Goal: Transaction & Acquisition: Obtain resource

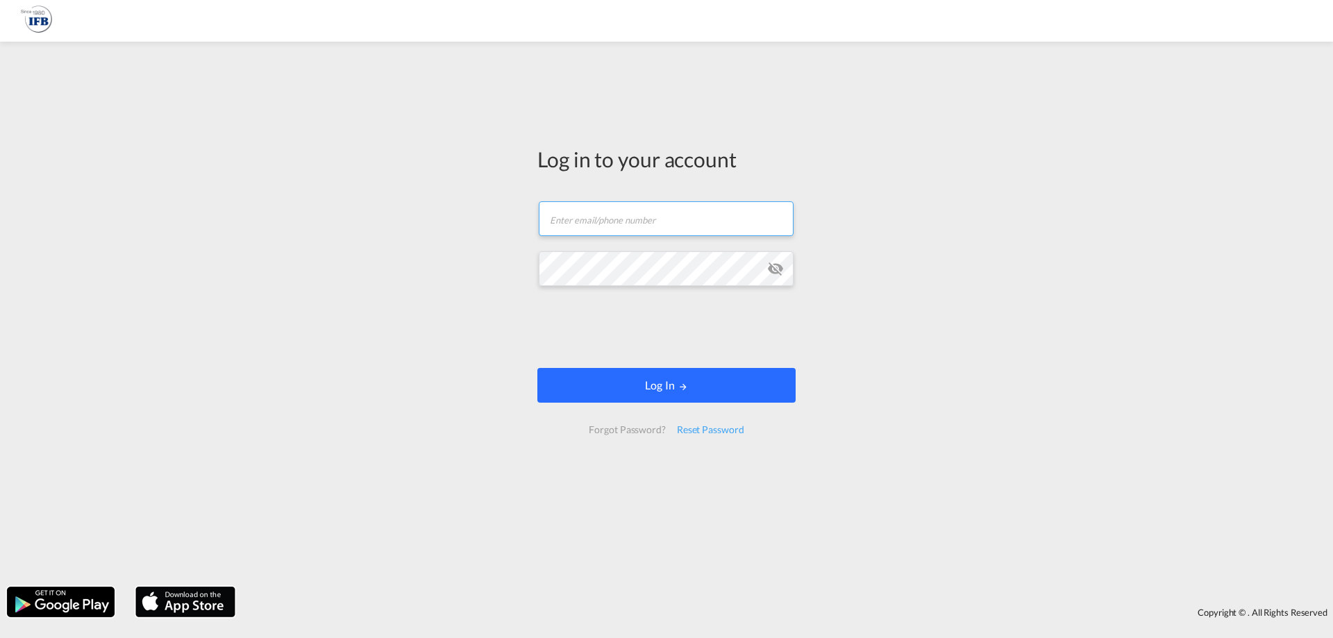
type input "[PERSON_NAME][EMAIL_ADDRESS][DOMAIN_NAME]"
click at [646, 387] on button "Log In" at bounding box center [666, 385] width 258 height 35
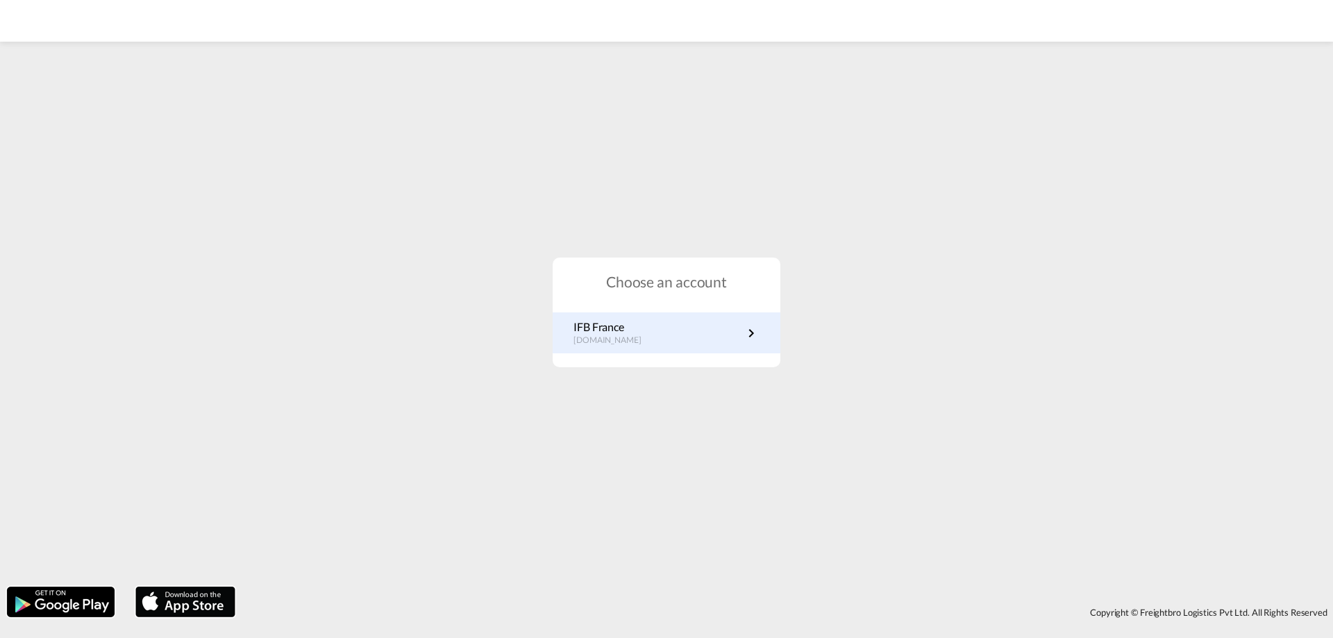
click at [660, 331] on link "IFB France [DOMAIN_NAME]" at bounding box center [667, 332] width 186 height 27
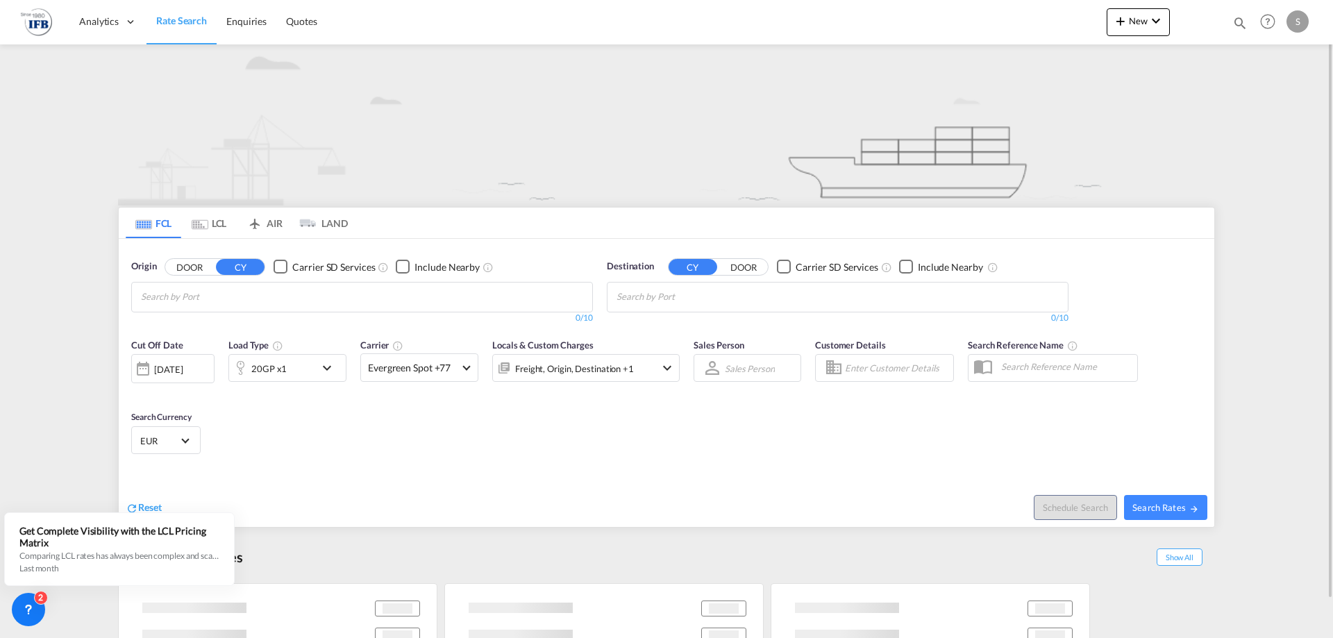
click at [194, 294] on input "Chips input." at bounding box center [207, 297] width 132 height 22
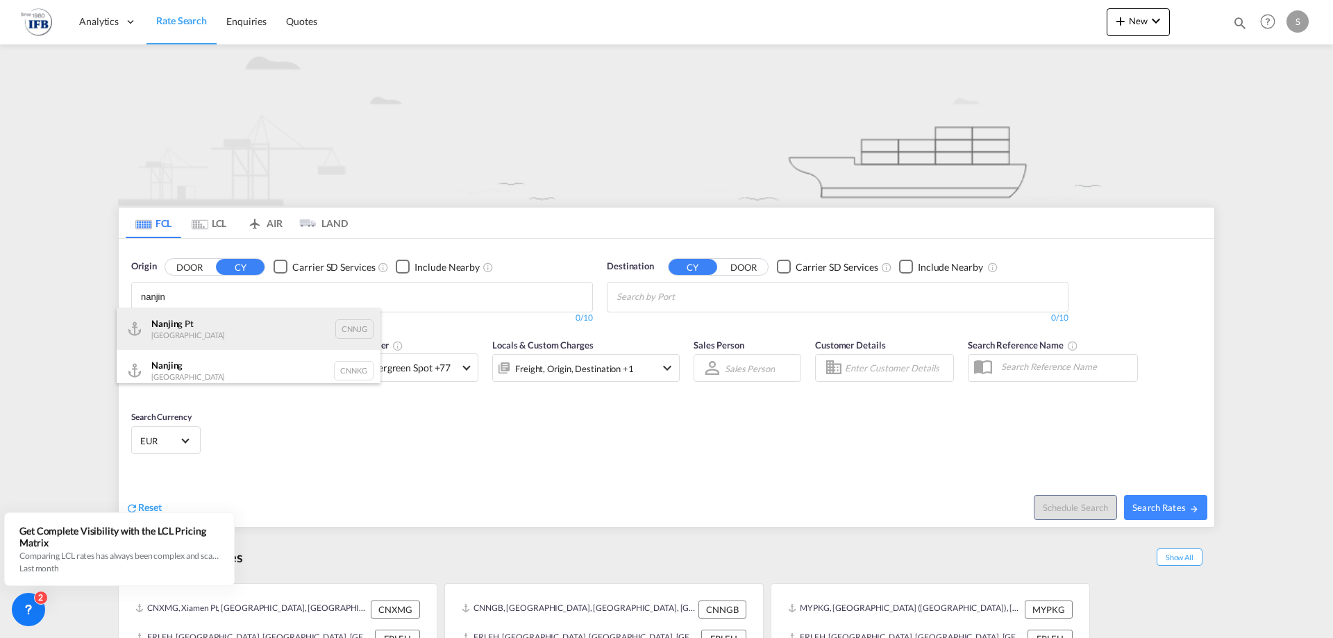
type input "nanjin"
click at [196, 327] on div "Nanjin g Pt China CNNJG" at bounding box center [249, 329] width 264 height 42
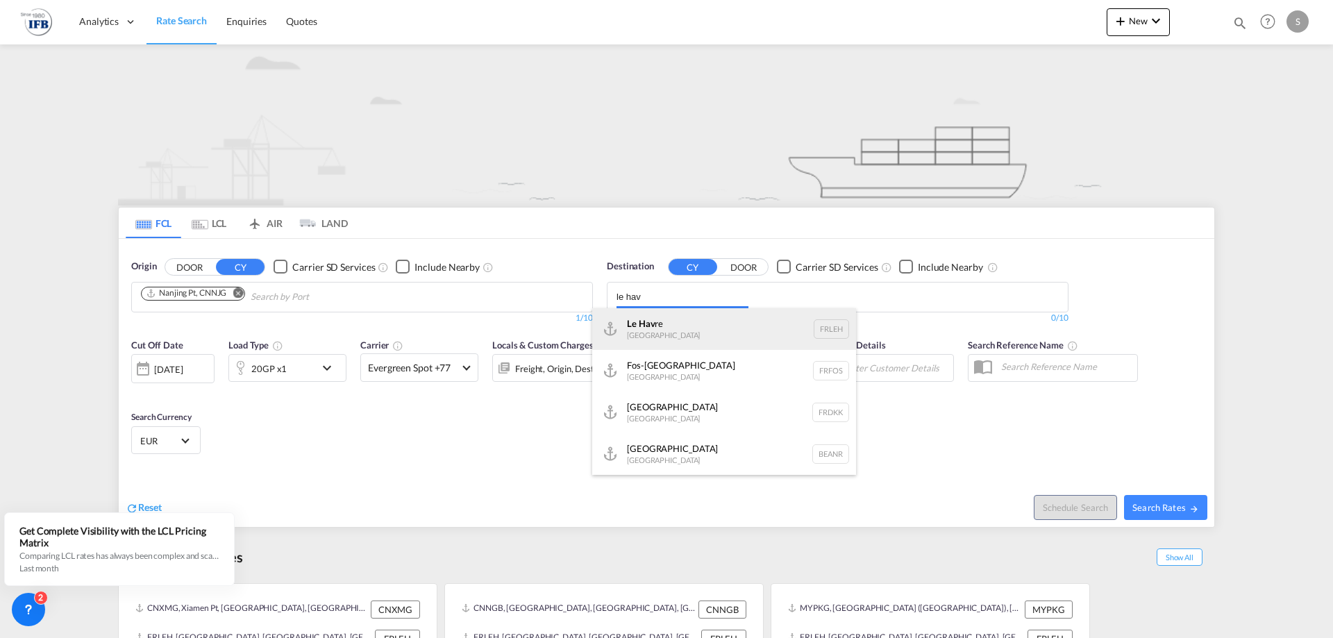
type input "le hav"
click at [675, 322] on div "Le Hav re France FRLEH" at bounding box center [724, 329] width 264 height 42
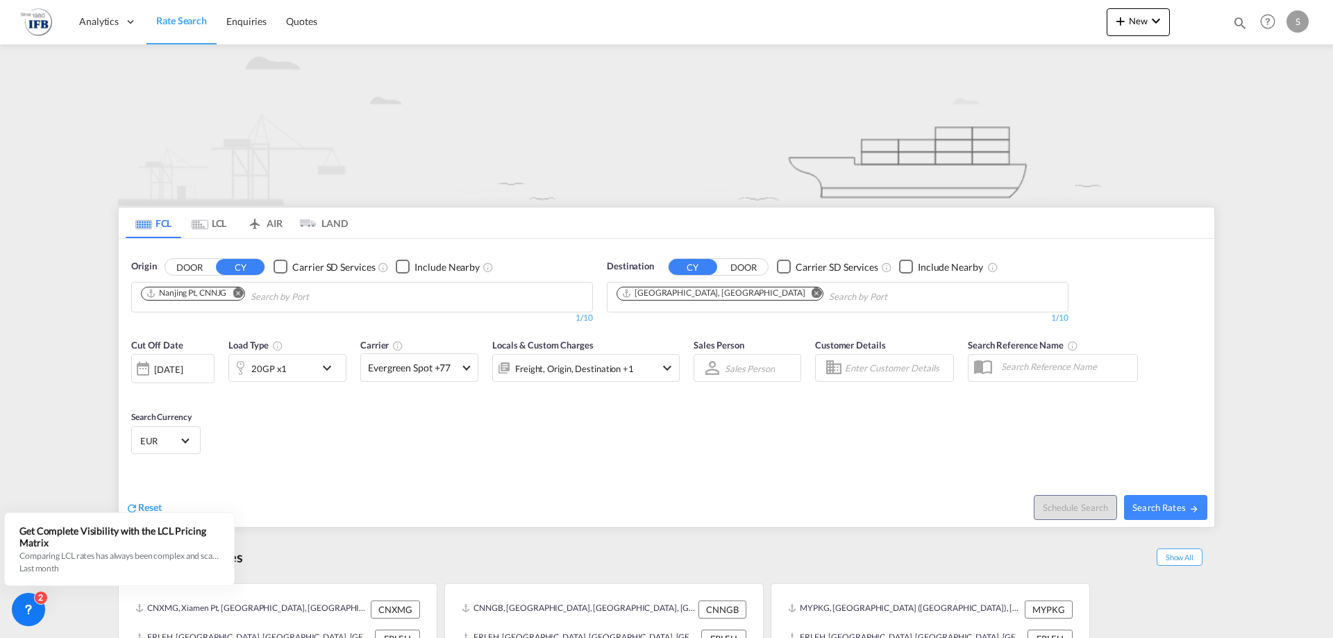
click at [297, 365] on div "20GP x1" at bounding box center [272, 368] width 86 height 28
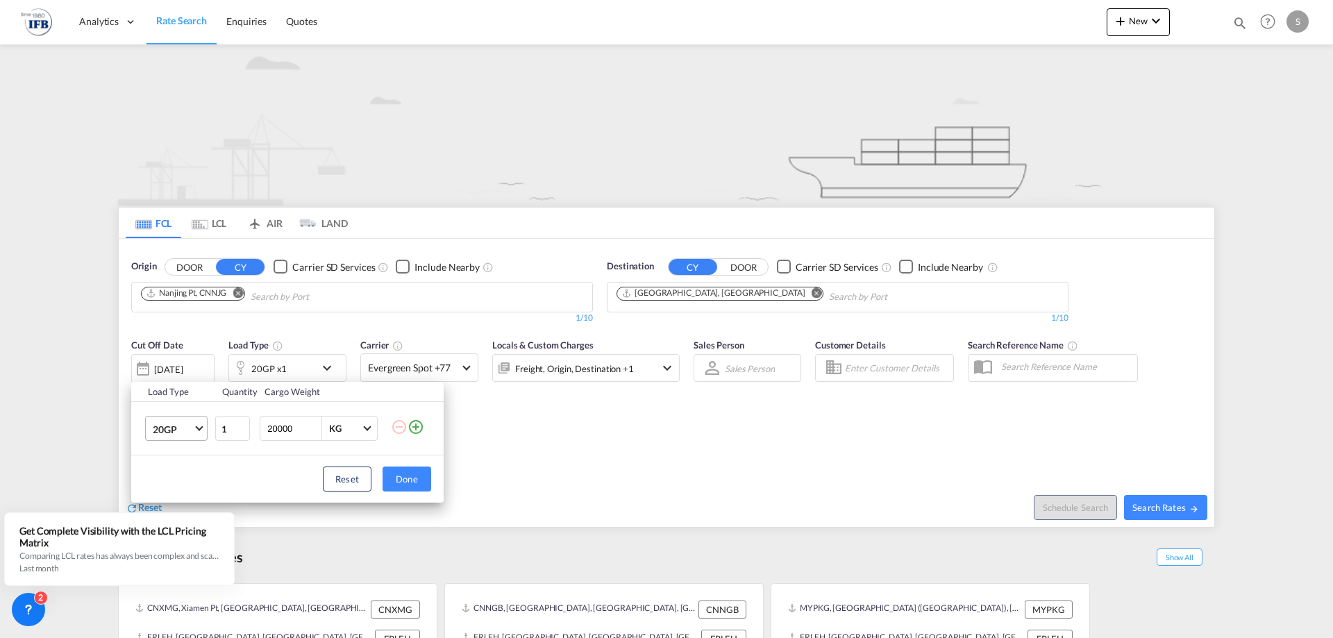
click at [190, 428] on span "20GP" at bounding box center [173, 430] width 40 height 14
click at [191, 489] on md-option "40HC" at bounding box center [189, 495] width 94 height 33
click at [394, 473] on button "Done" at bounding box center [407, 479] width 49 height 25
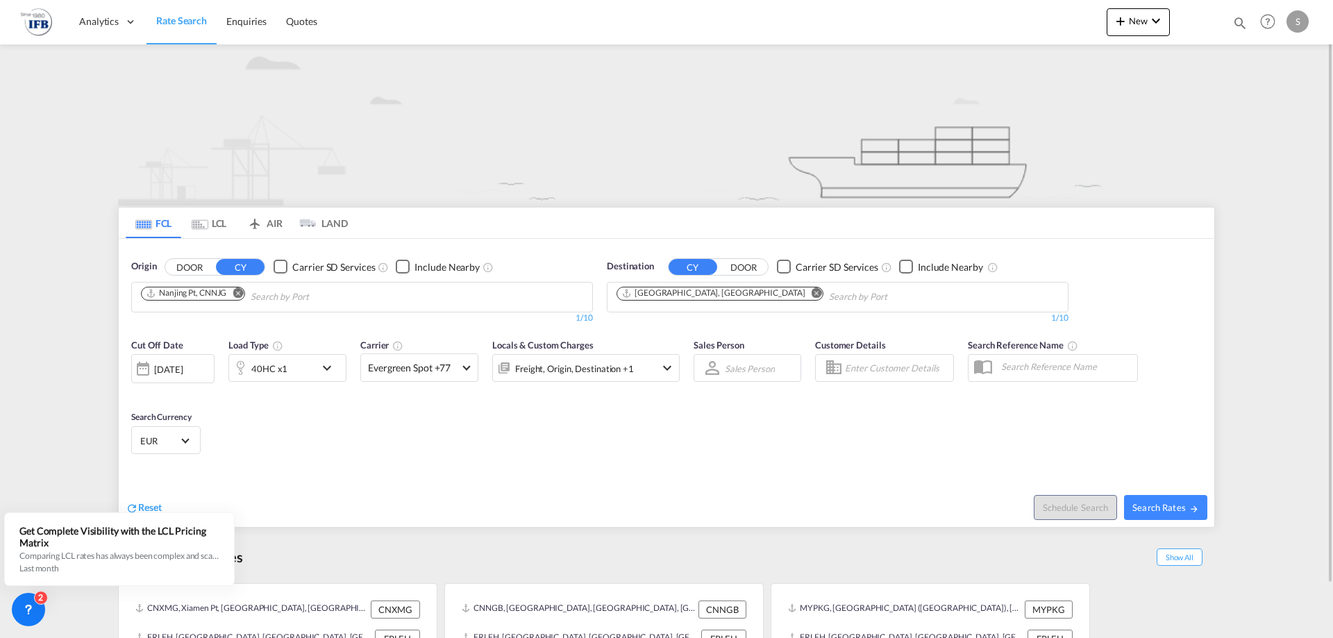
click at [183, 370] on div "17 Sep 2025" at bounding box center [168, 369] width 28 height 12
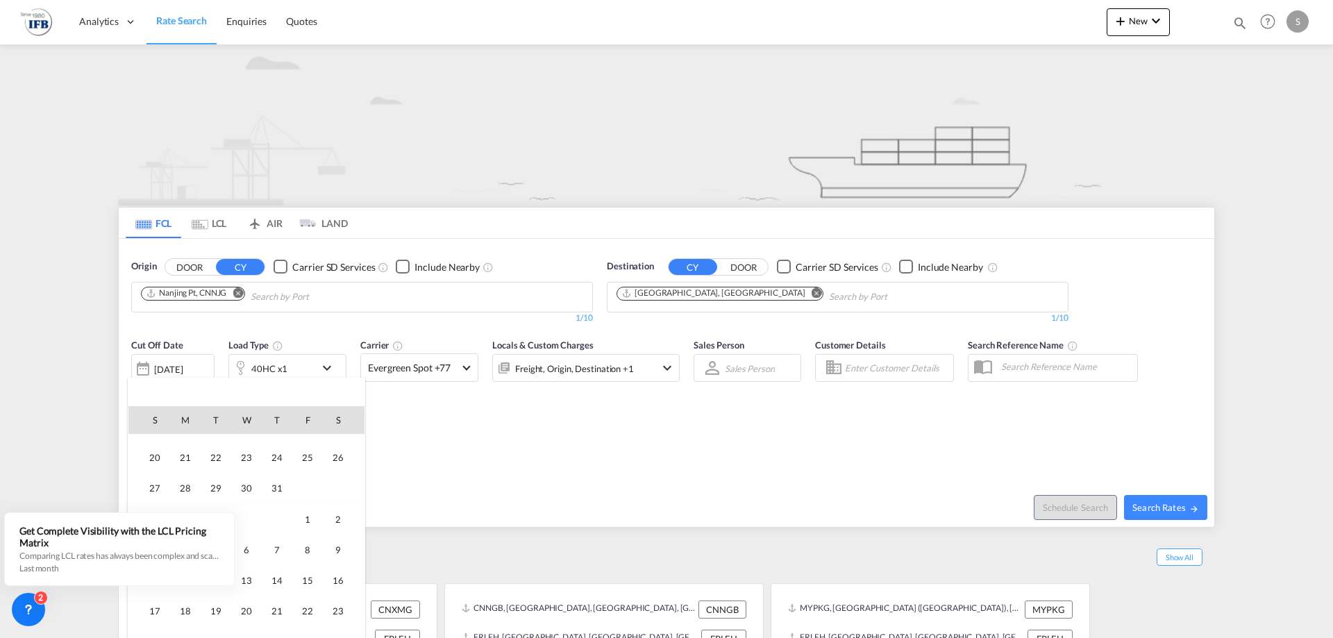
scroll to position [274, 0]
click at [275, 503] on span "31" at bounding box center [277, 513] width 28 height 28
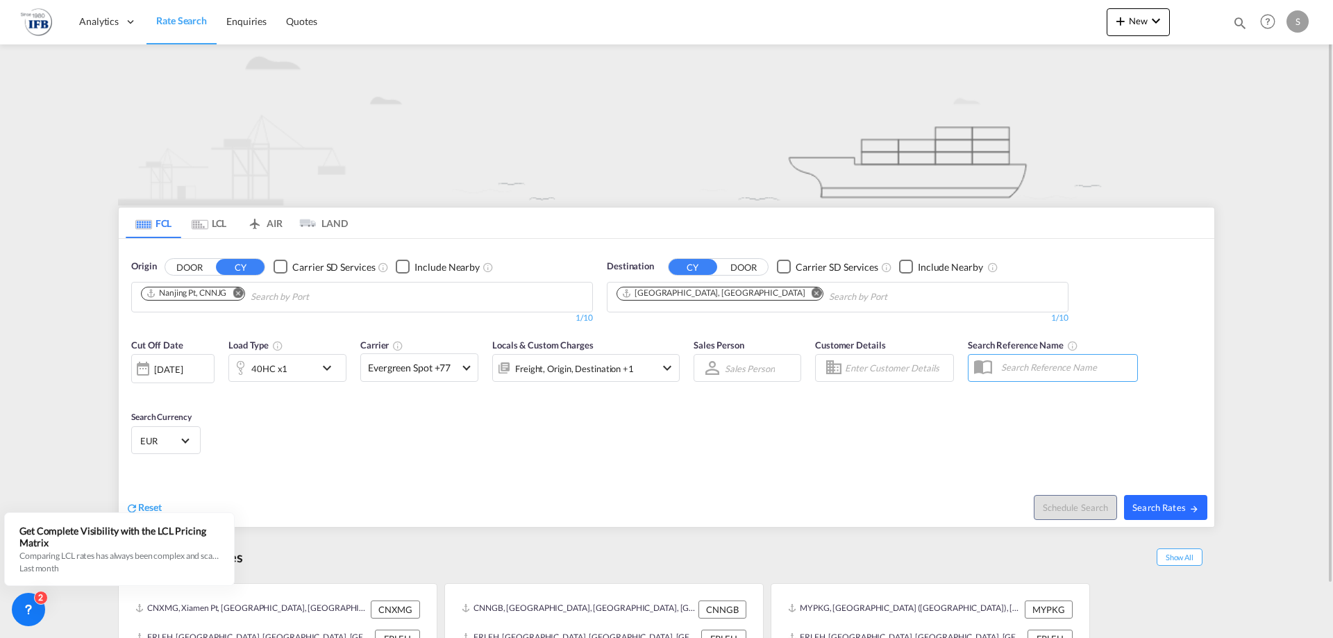
click at [1166, 509] on span "Search Rates" at bounding box center [1166, 507] width 67 height 11
type input "CNNJG to FRLEH / 31 Jul 2025"
